Goal: Task Accomplishment & Management: Use online tool/utility

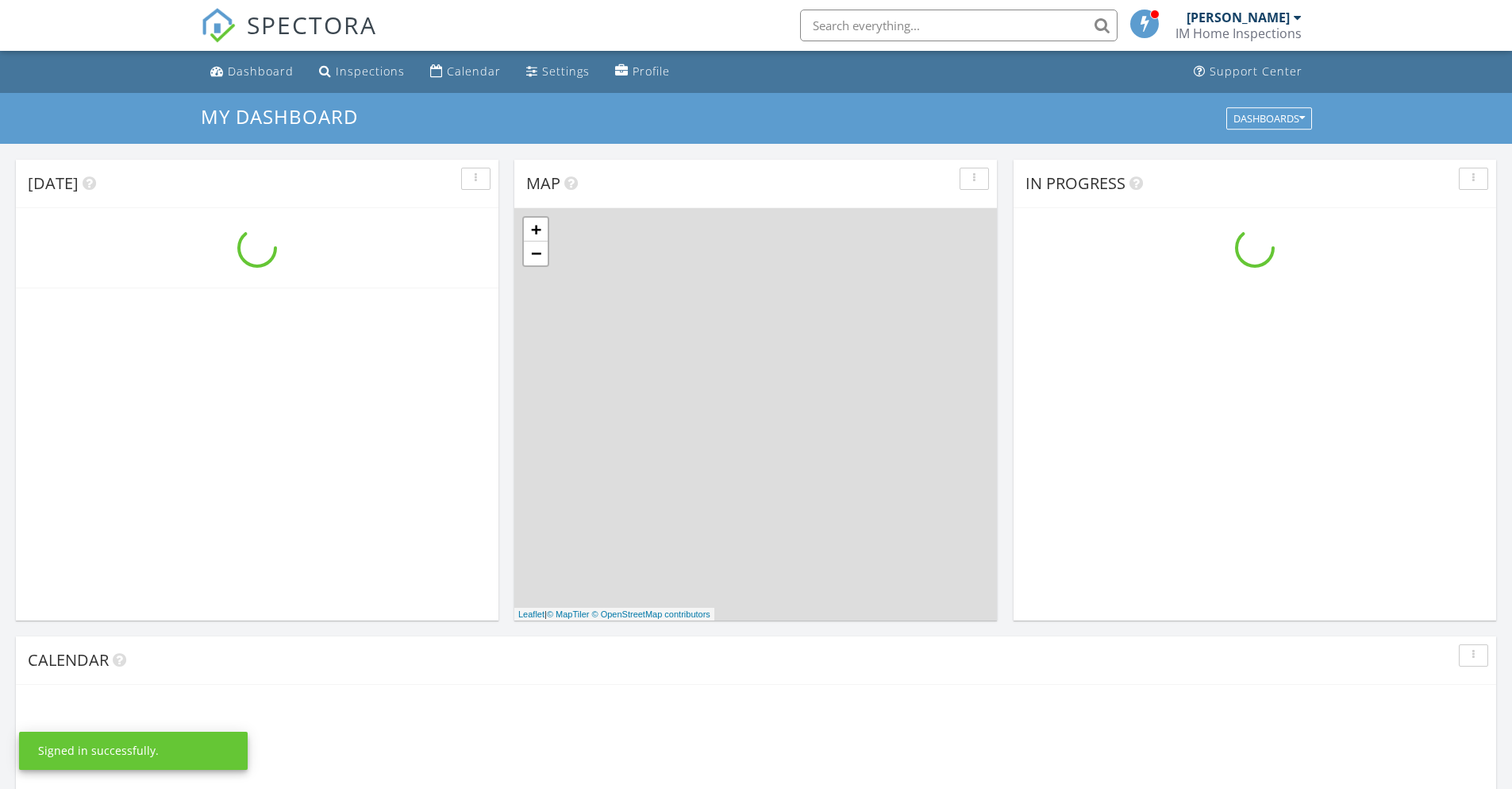
scroll to position [1470, 1537]
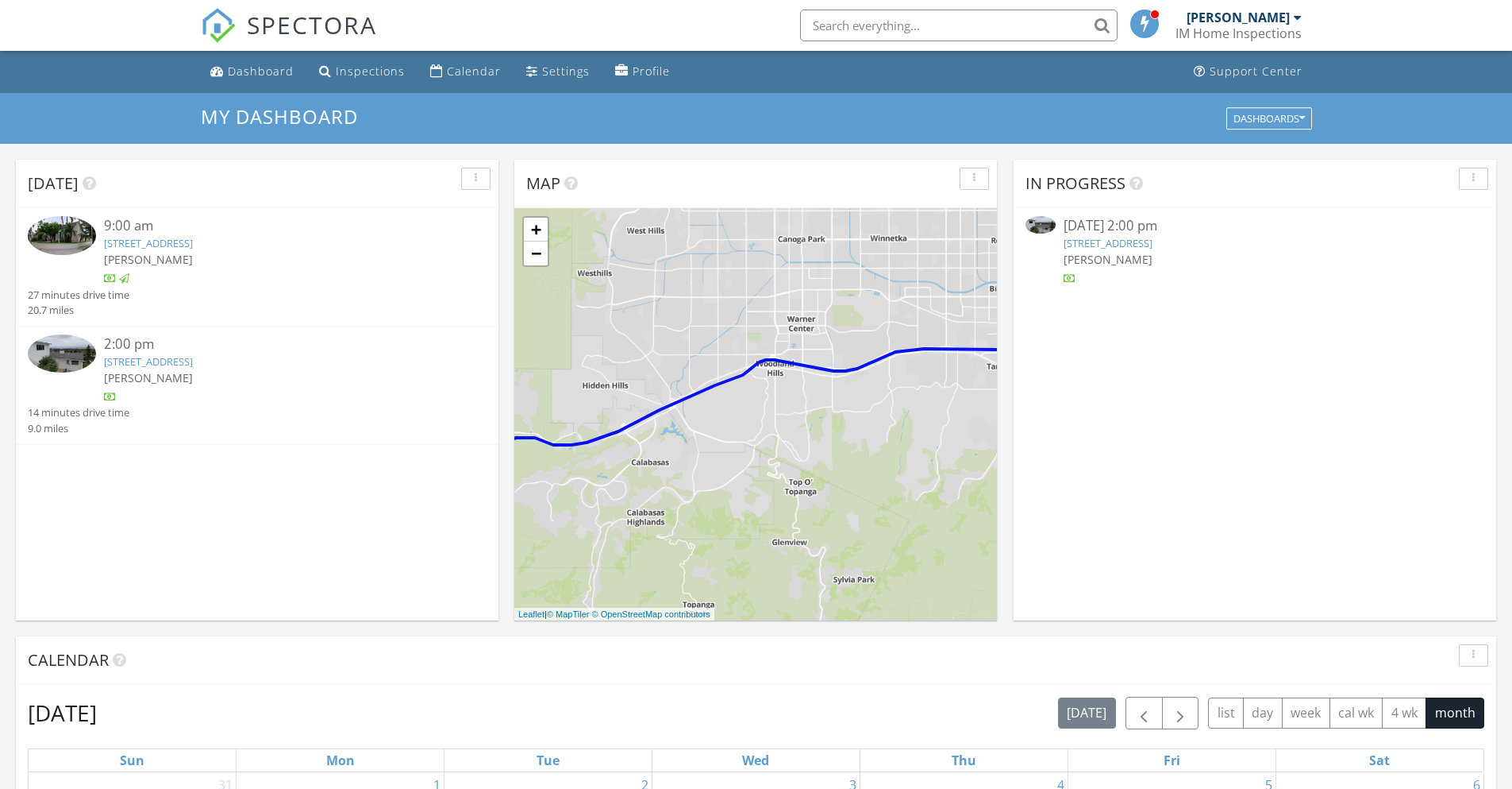
click at [193, 363] on link "[STREET_ADDRESS]" at bounding box center [149, 361] width 89 height 14
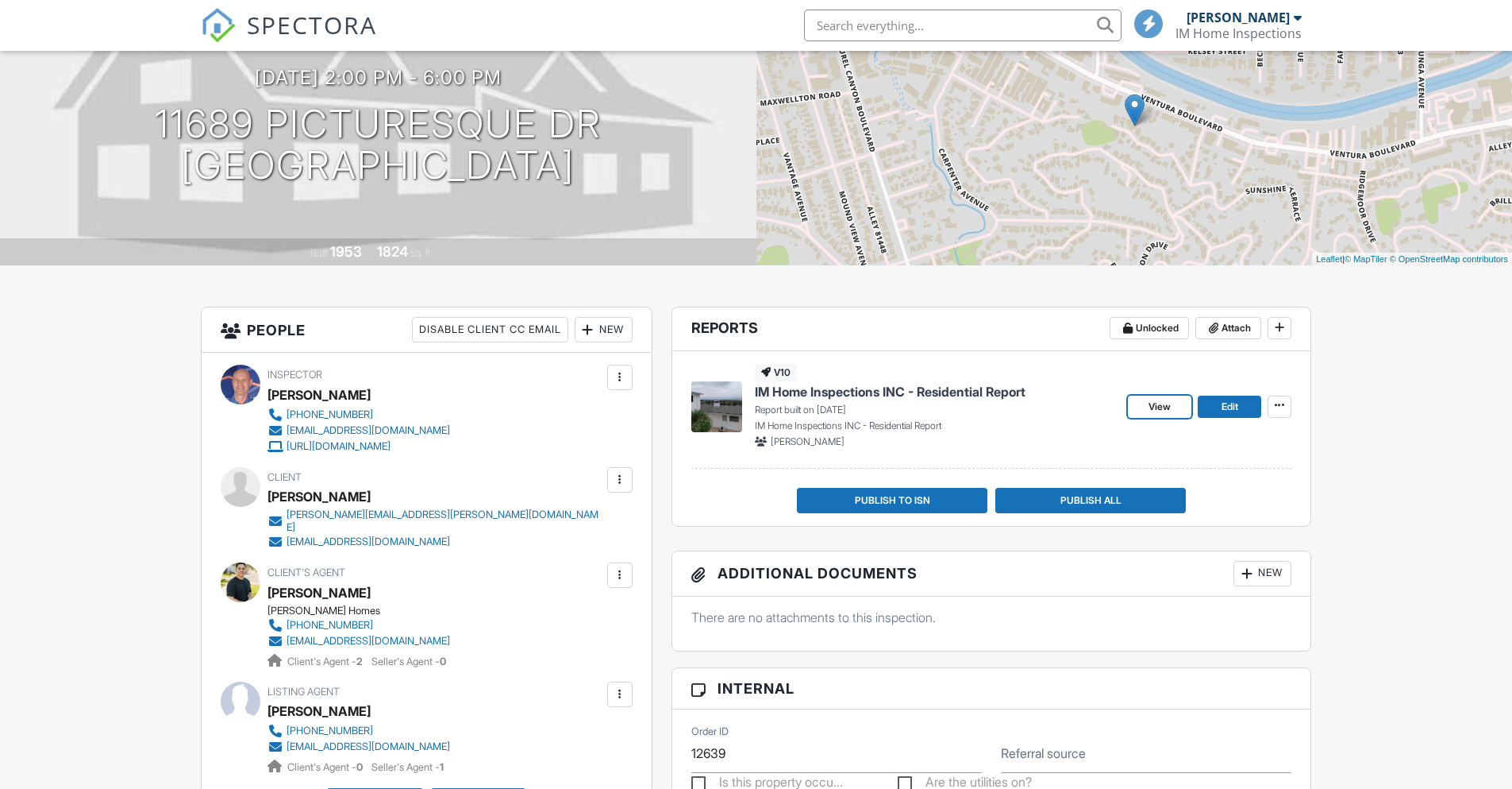
click at [1155, 407] on span "View" at bounding box center [1160, 406] width 22 height 16
click at [1160, 405] on div at bounding box center [756, 394] width 1512 height 789
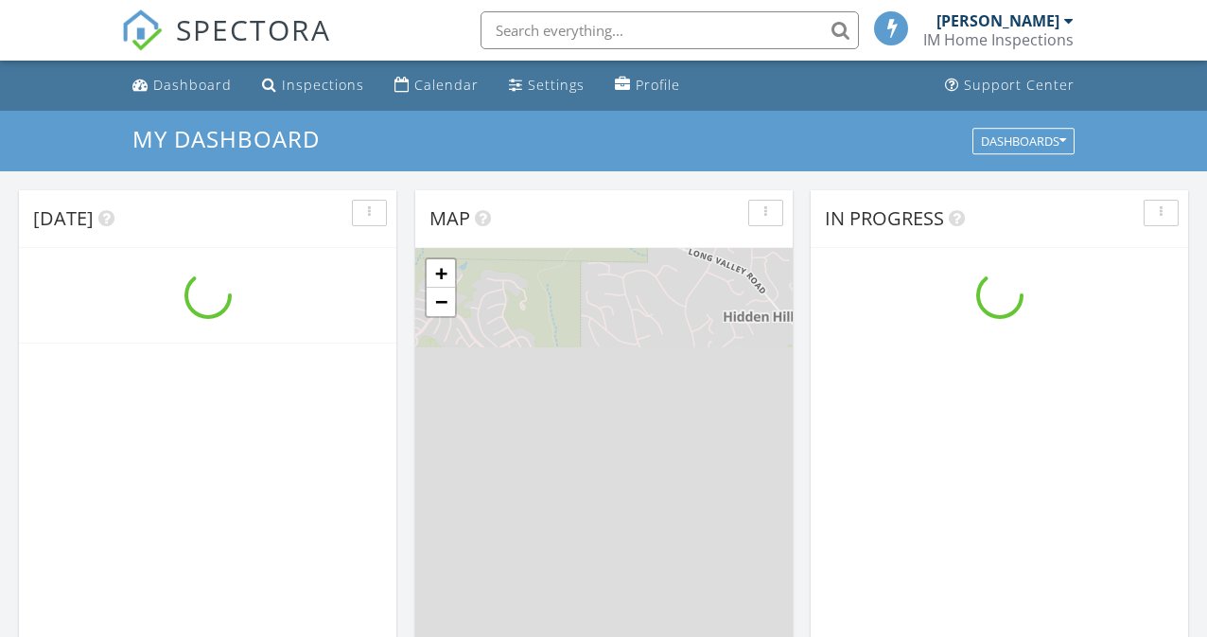
scroll to position [9, 9]
